Goal: Transaction & Acquisition: Purchase product/service

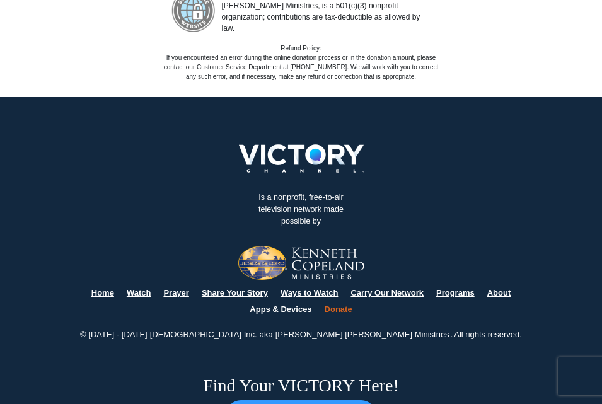
scroll to position [2749, 0]
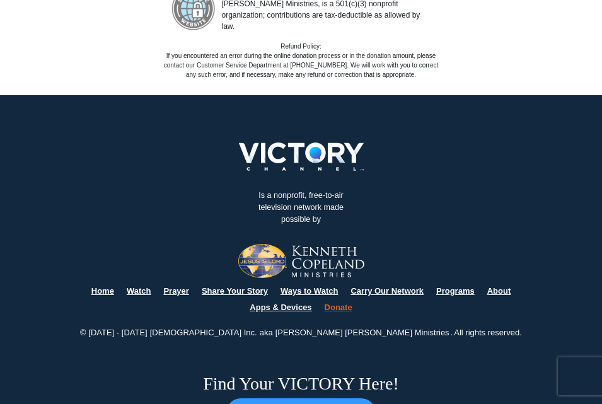
click at [137, 286] on link "Watch" at bounding box center [139, 290] width 25 height 9
